Goal: Check status

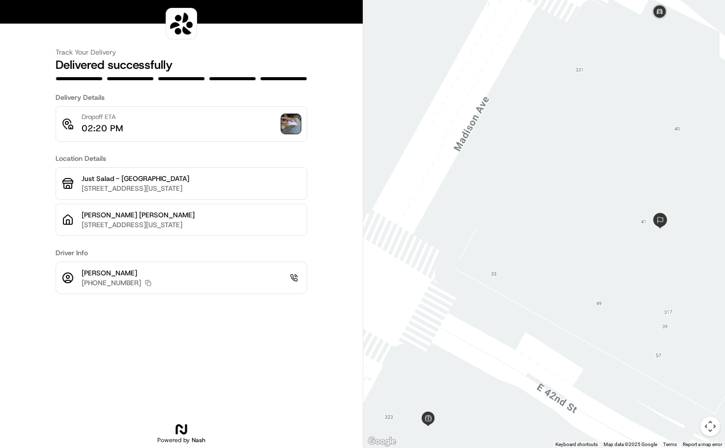
click at [297, 125] on img at bounding box center [291, 124] width 20 height 20
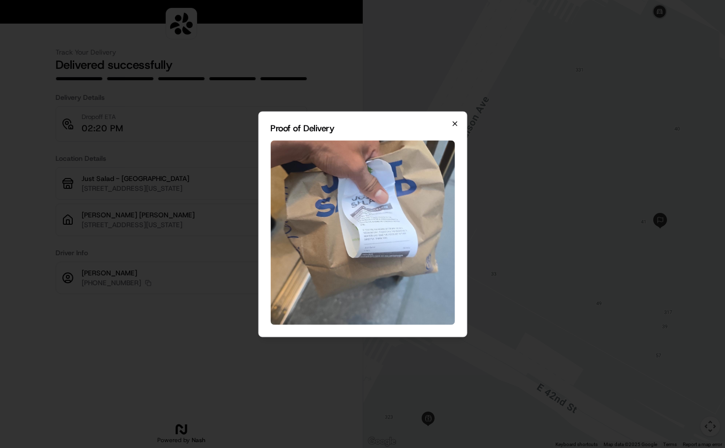
click at [454, 122] on icon "button" at bounding box center [455, 123] width 8 height 8
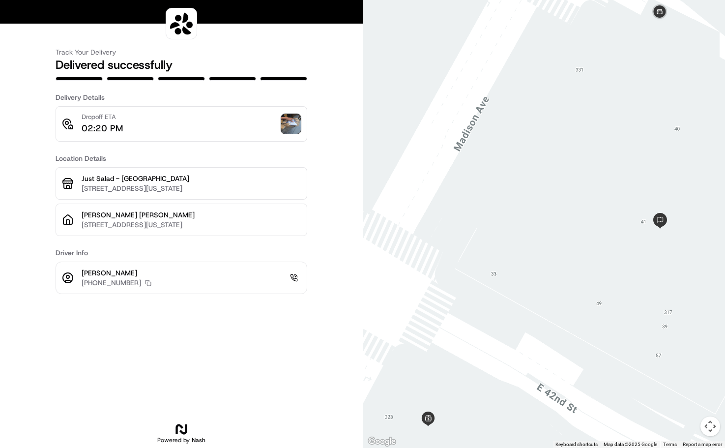
click at [288, 122] on img at bounding box center [291, 124] width 20 height 20
